Goal: Navigation & Orientation: Understand site structure

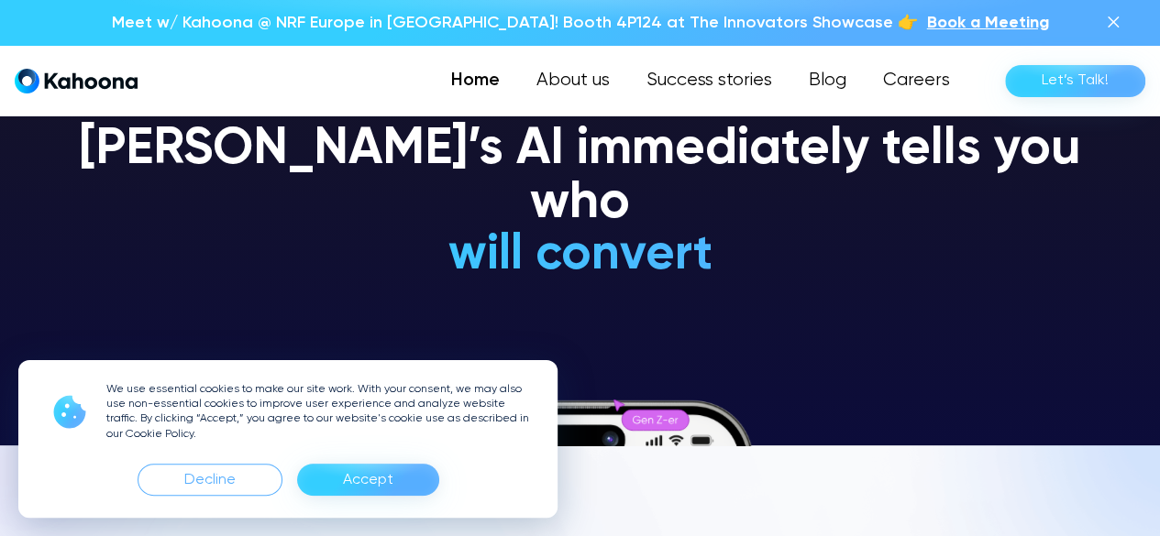
drag, startPoint x: 402, startPoint y: 486, endPoint x: 390, endPoint y: 482, distance: 12.5
click at [395, 484] on div "Accept" at bounding box center [368, 480] width 142 height 32
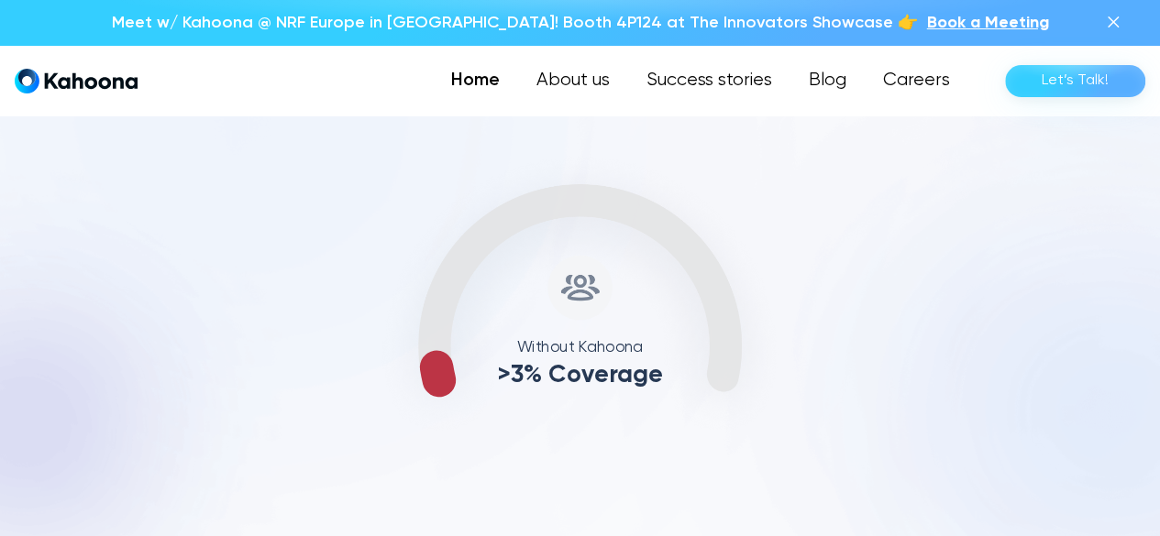
scroll to position [646, 0]
click at [1122, 25] on img at bounding box center [1113, 22] width 22 height 22
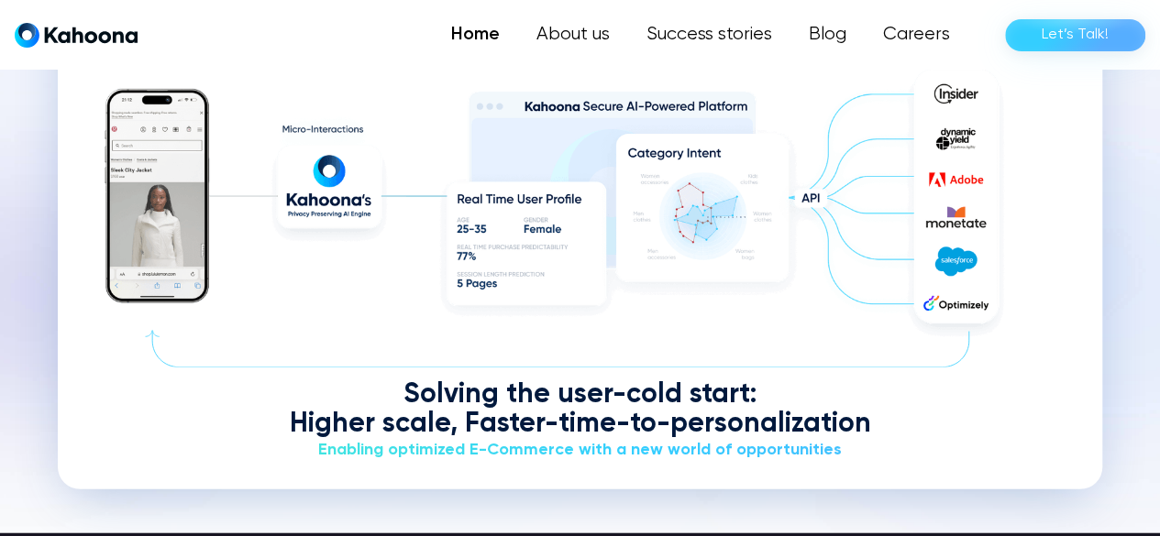
scroll to position [2125, 0]
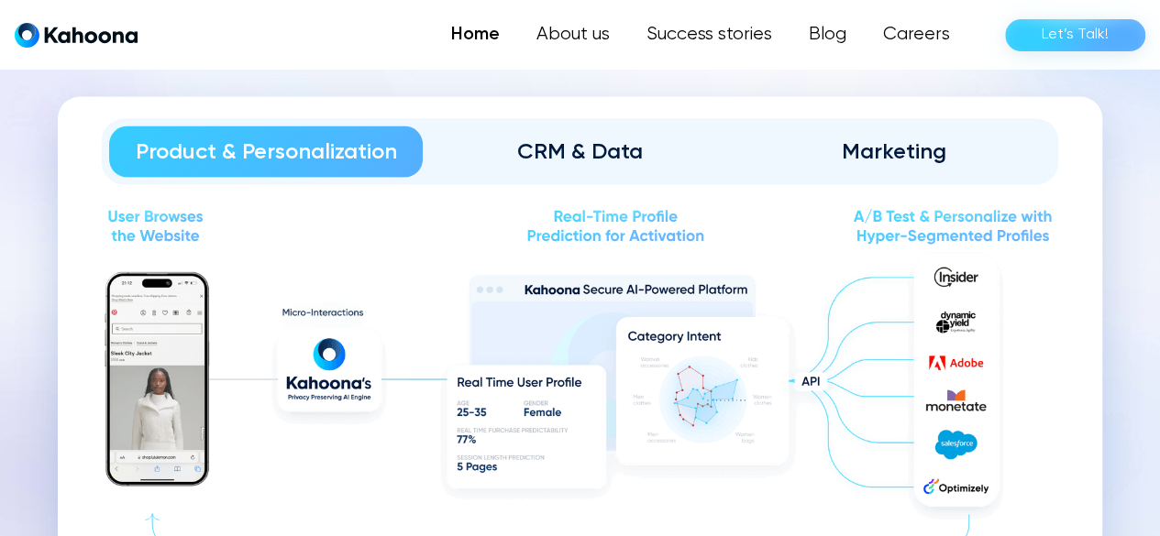
click at [517, 156] on div "CRM & Data" at bounding box center [579, 152] width 262 height 29
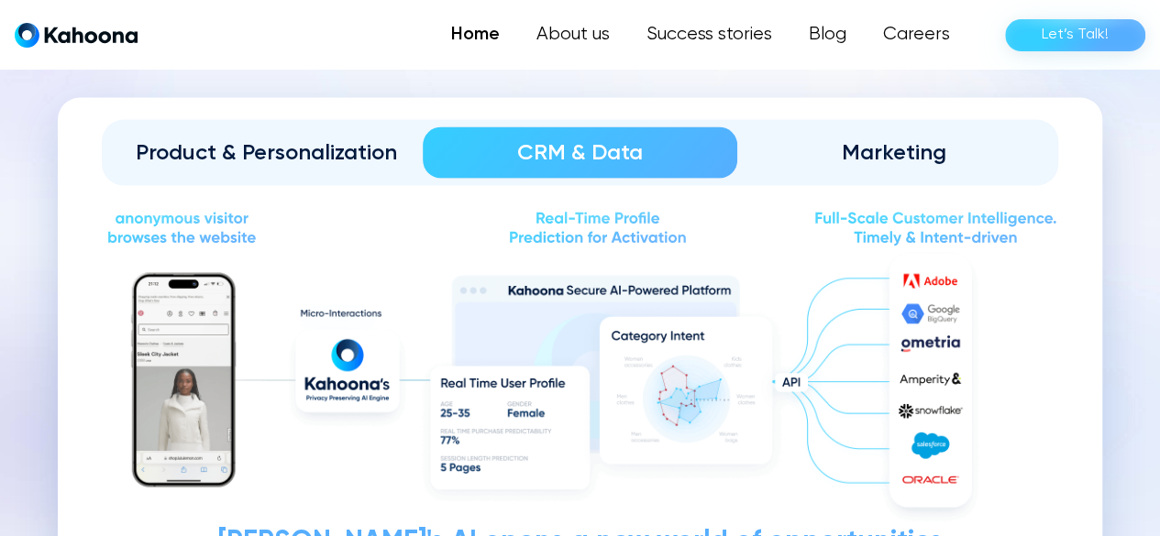
scroll to position [1940, 0]
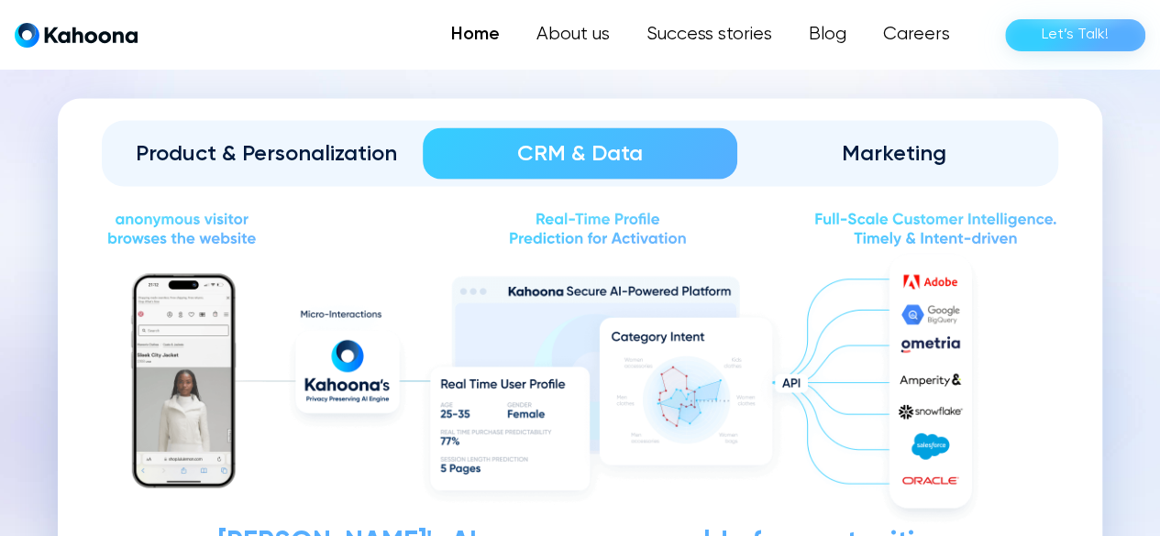
click at [849, 175] on link "Marketing" at bounding box center [894, 153] width 314 height 51
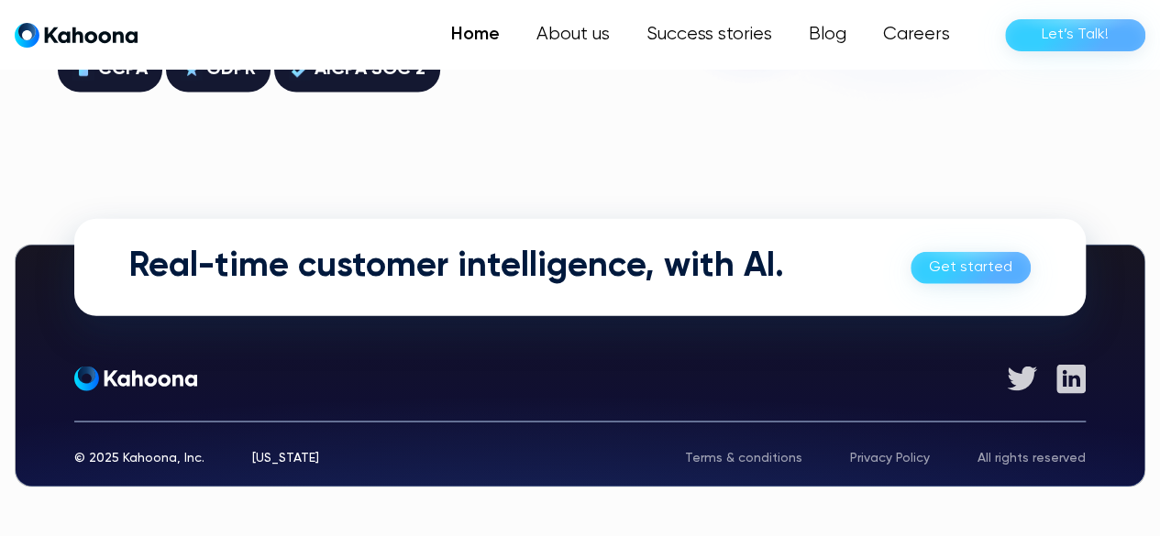
scroll to position [5006, 0]
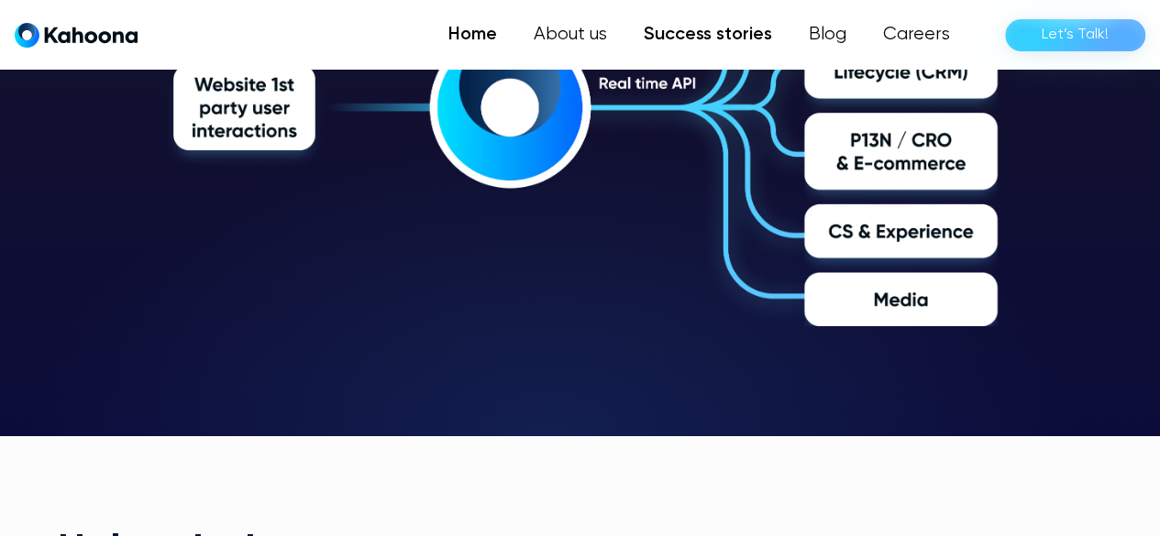
click at [732, 38] on link "Success stories" at bounding box center [707, 35] width 165 height 37
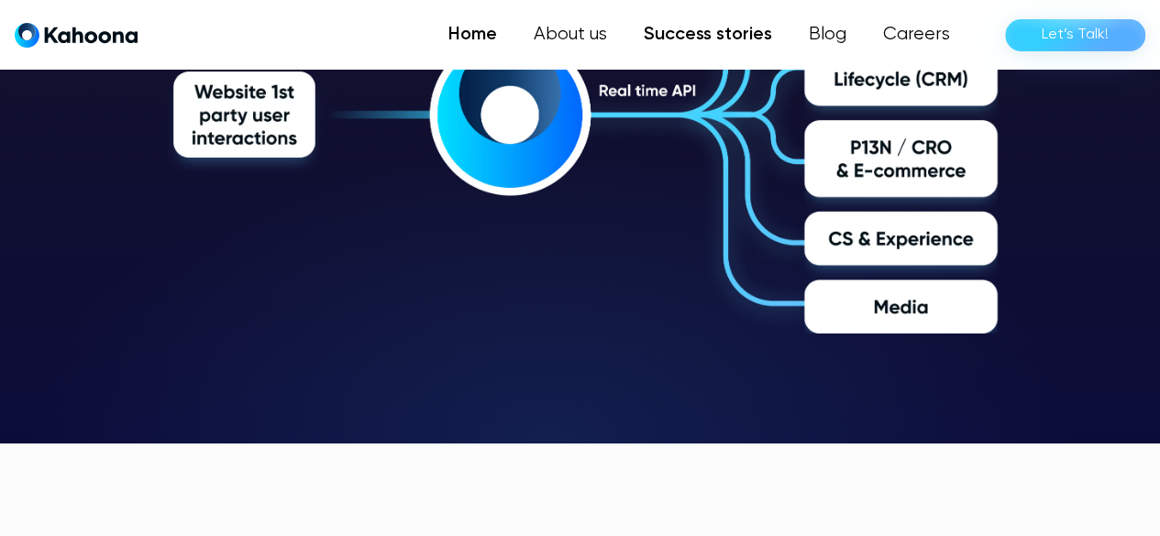
scroll to position [2974, 0]
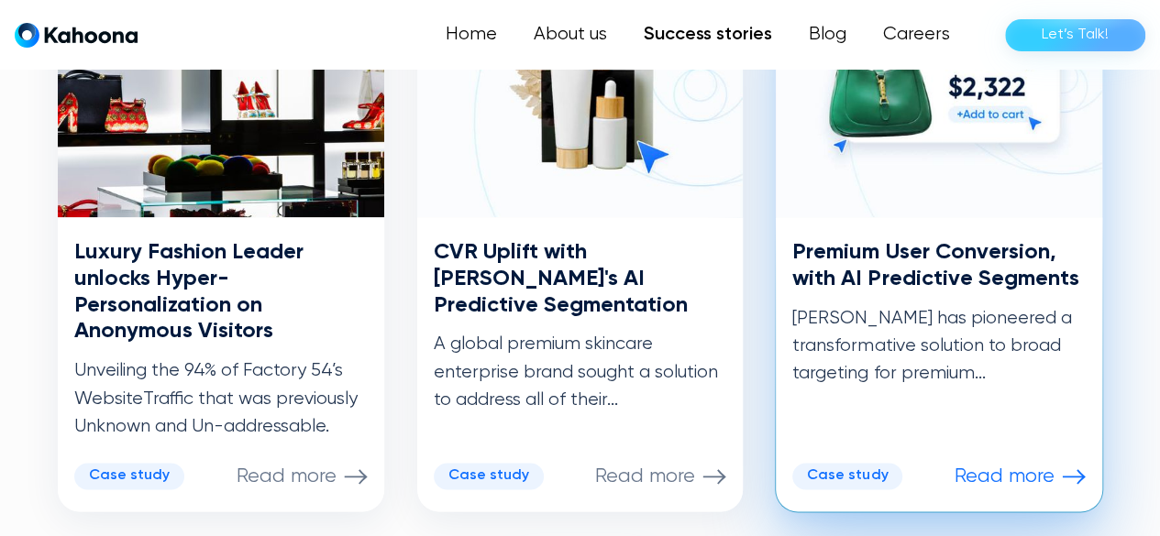
scroll to position [1108, 0]
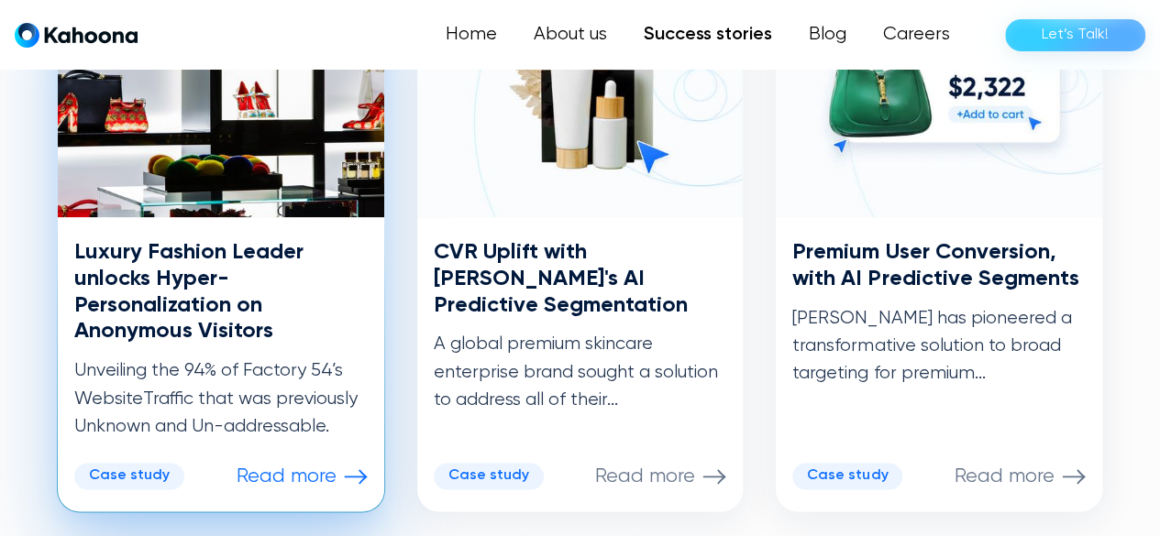
click at [312, 468] on p "Read more" at bounding box center [287, 477] width 100 height 24
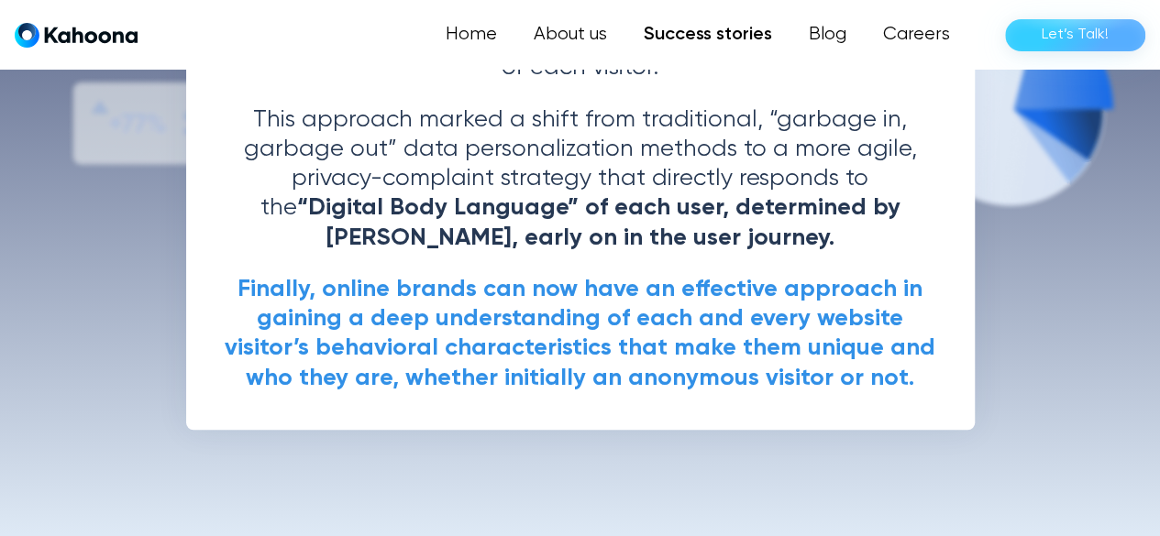
scroll to position [3880, 0]
click at [587, 33] on link "About us" at bounding box center [569, 35] width 112 height 37
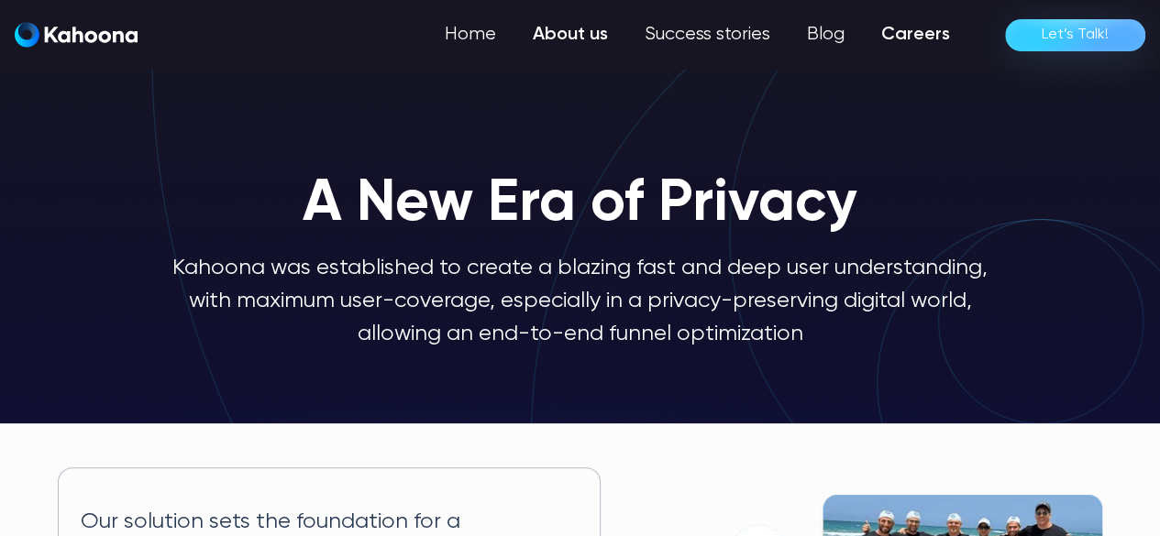
click at [889, 40] on link "Careers" at bounding box center [915, 35] width 105 height 37
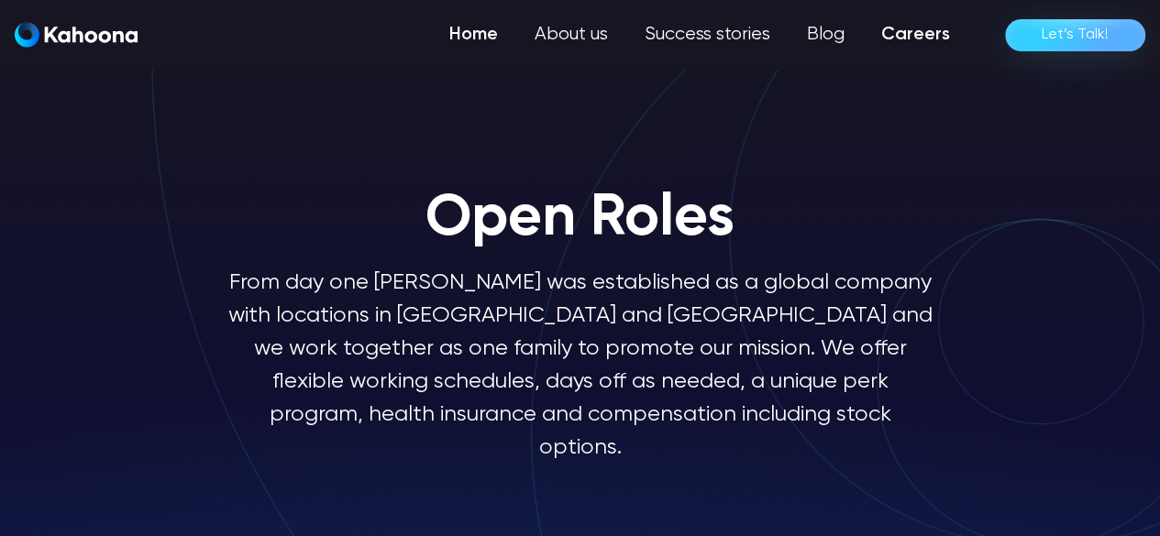
click at [494, 39] on link "Home" at bounding box center [473, 35] width 85 height 37
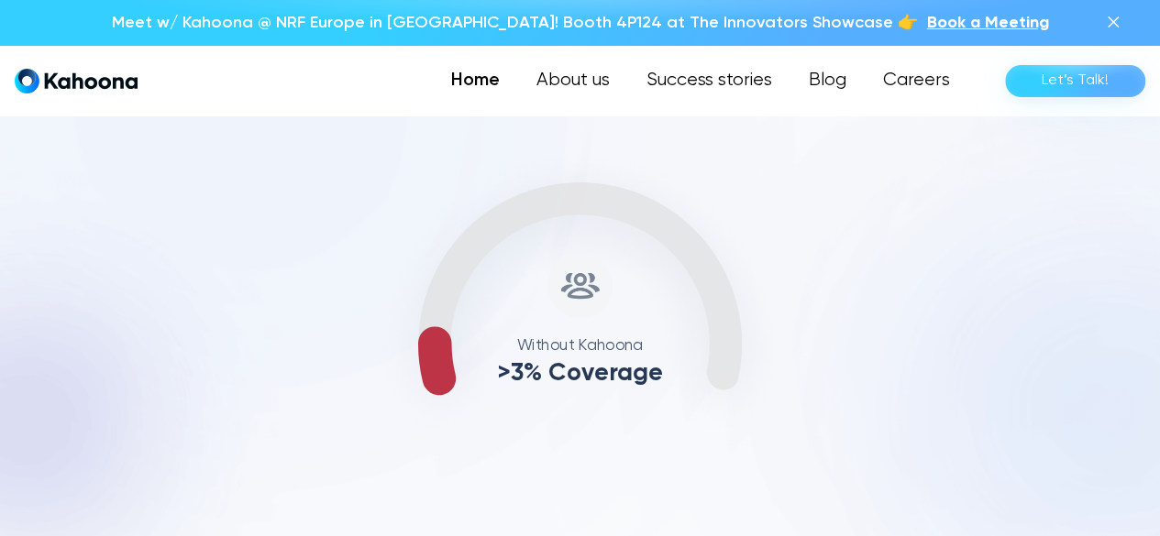
scroll to position [646, 0]
